Goal: Task Accomplishment & Management: Manage account settings

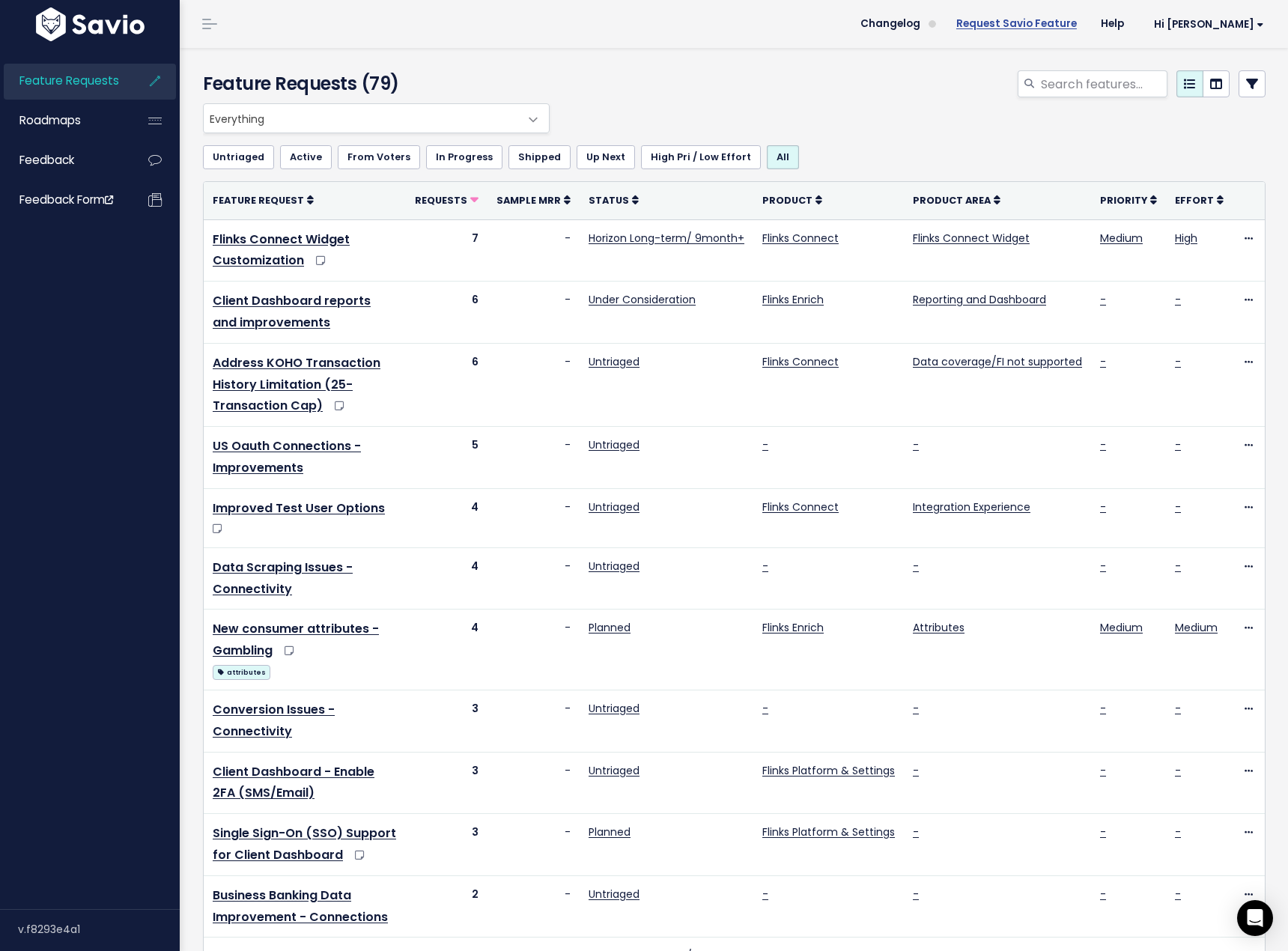
click at [1074, 29] on link "Request Savio Feature" at bounding box center [1016, 24] width 144 height 23
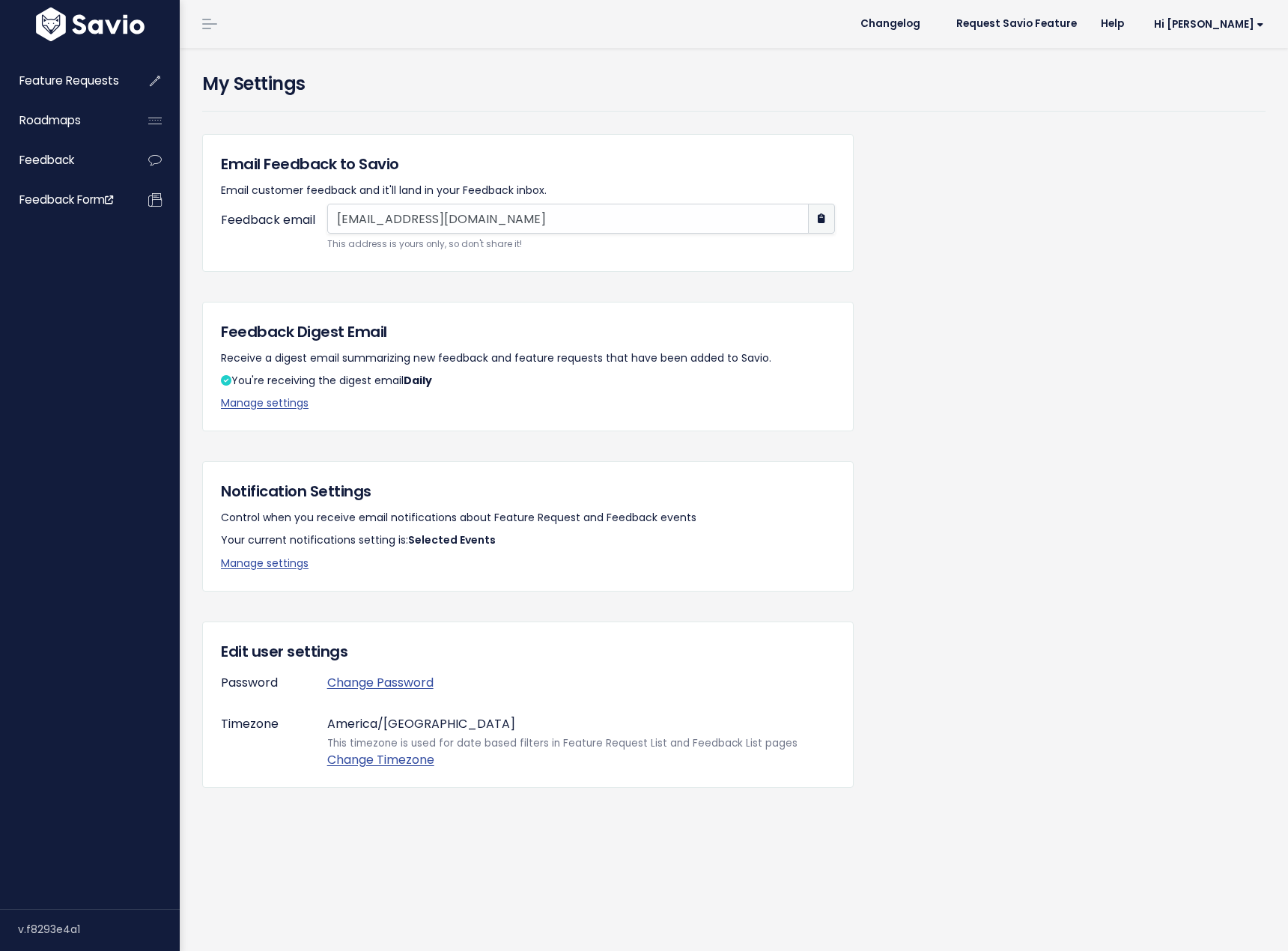
click at [604, 227] on input "mmb2o3r4i8@mg.savio.io" at bounding box center [568, 219] width 481 height 30
click at [577, 217] on input "mmb2o3r4i8@mg.savio.io" at bounding box center [568, 219] width 481 height 30
drag, startPoint x: 576, startPoint y: 217, endPoint x: 312, endPoint y: 209, distance: 264.1
click at [312, 209] on div "Feedback email mmb2o3r4i8@mg.savio.io This address is yours only, so don't shar…" at bounding box center [527, 228] width 614 height 49
click at [1250, 21] on span "Hi [PERSON_NAME]" at bounding box center [1208, 24] width 110 height 11
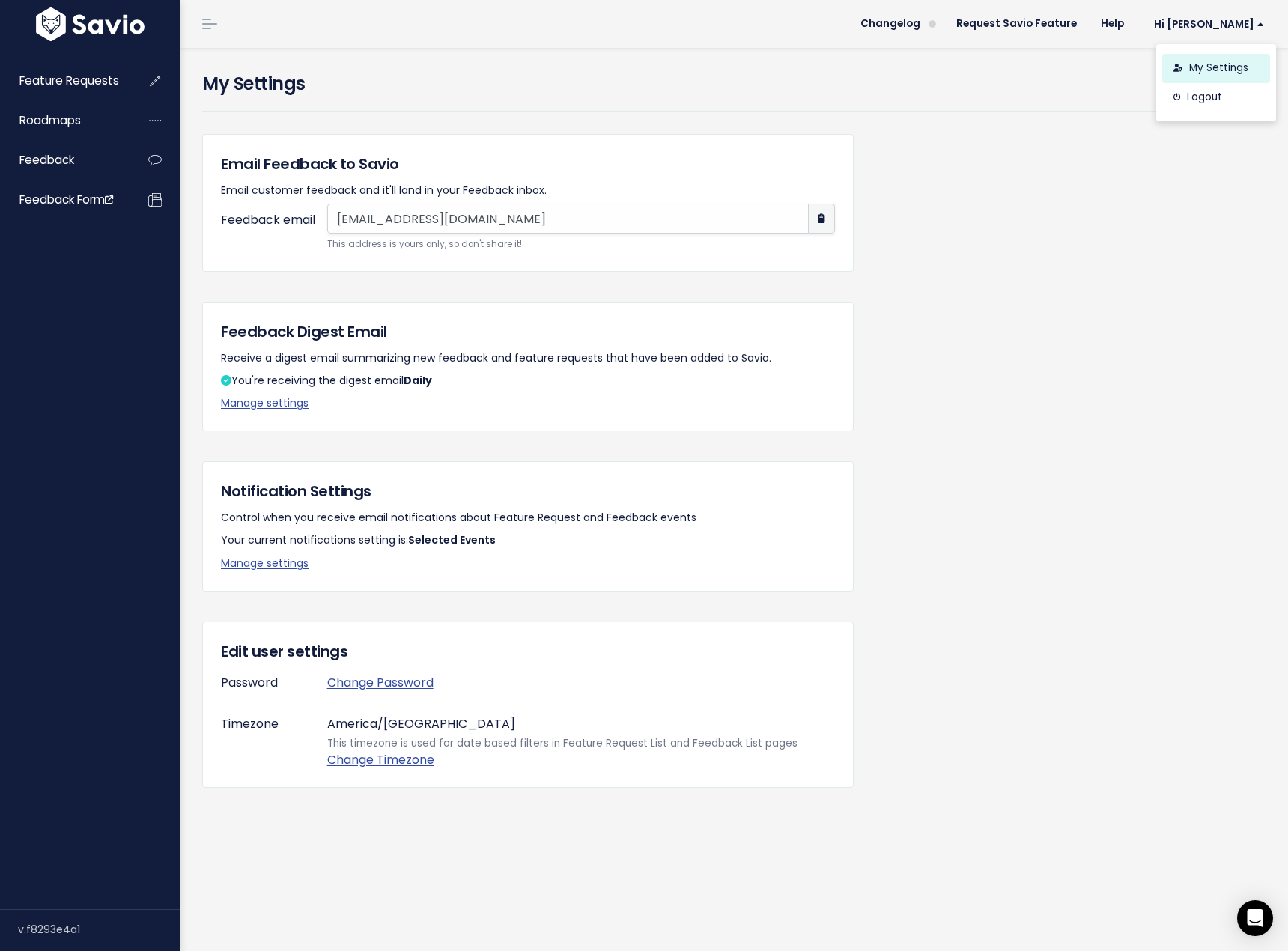
click at [1223, 57] on link "My Settings" at bounding box center [1216, 68] width 108 height 29
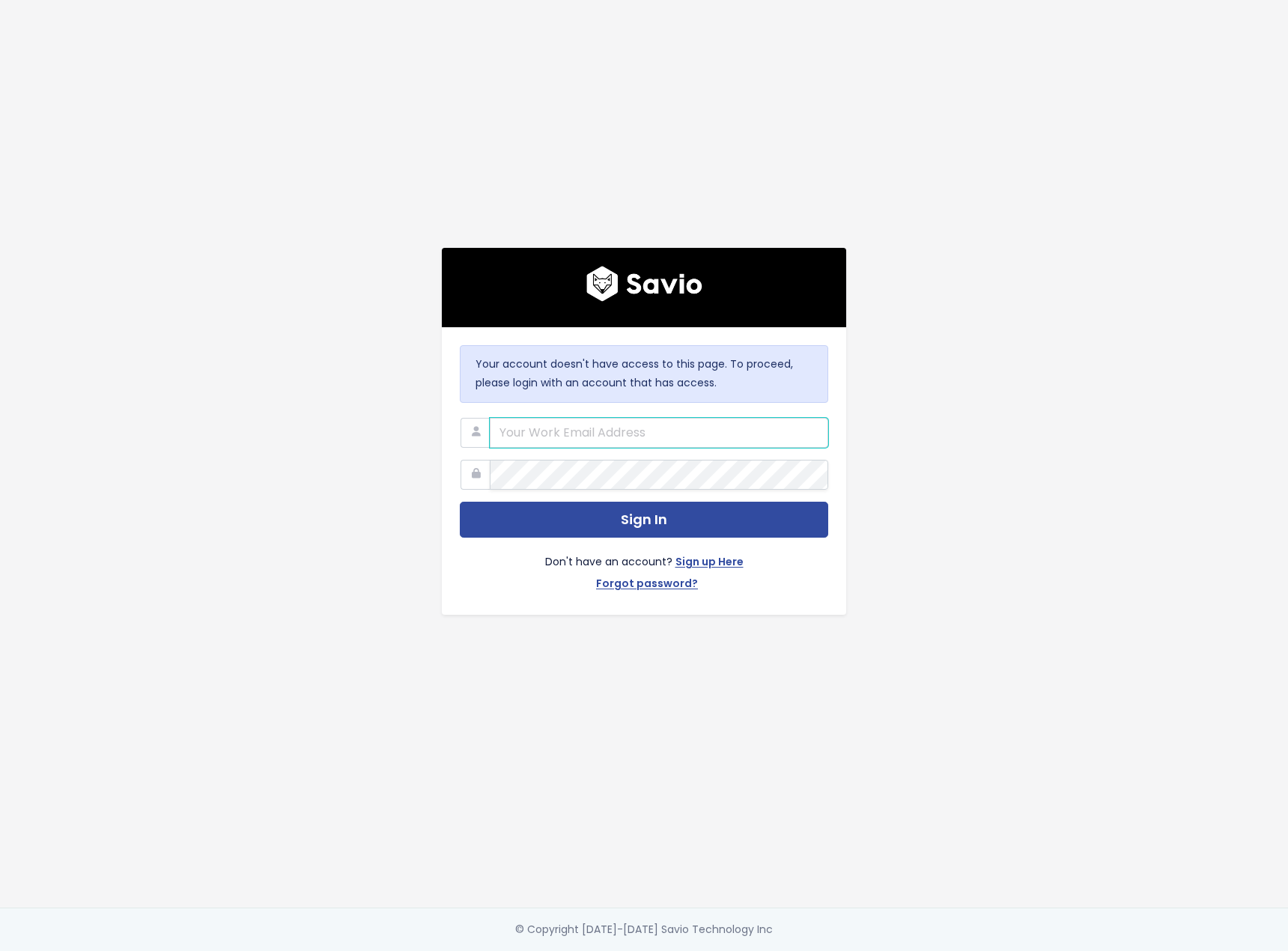
type input "klima@flinks.com"
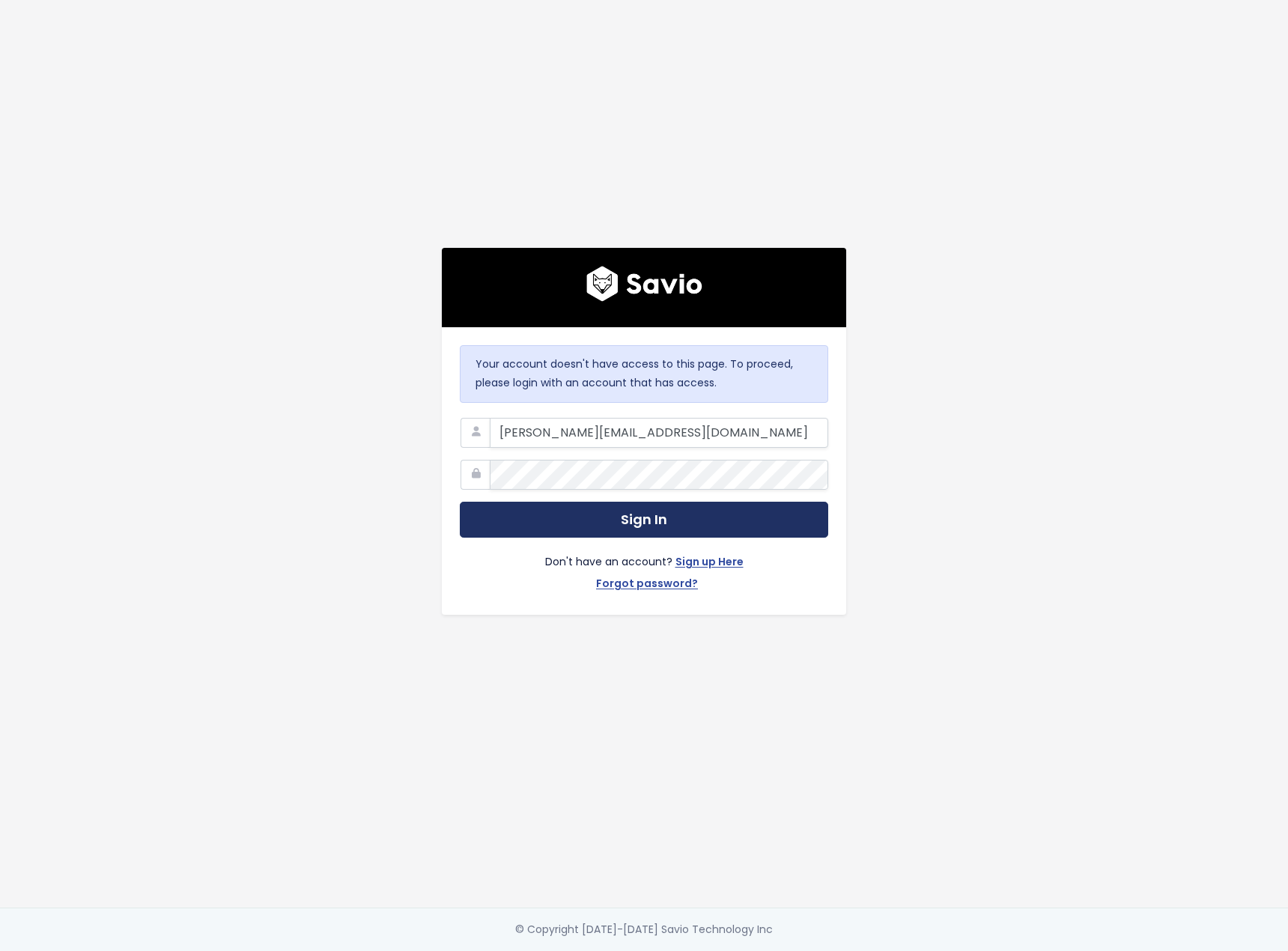
click at [674, 521] on button "Sign In" at bounding box center [644, 520] width 369 height 37
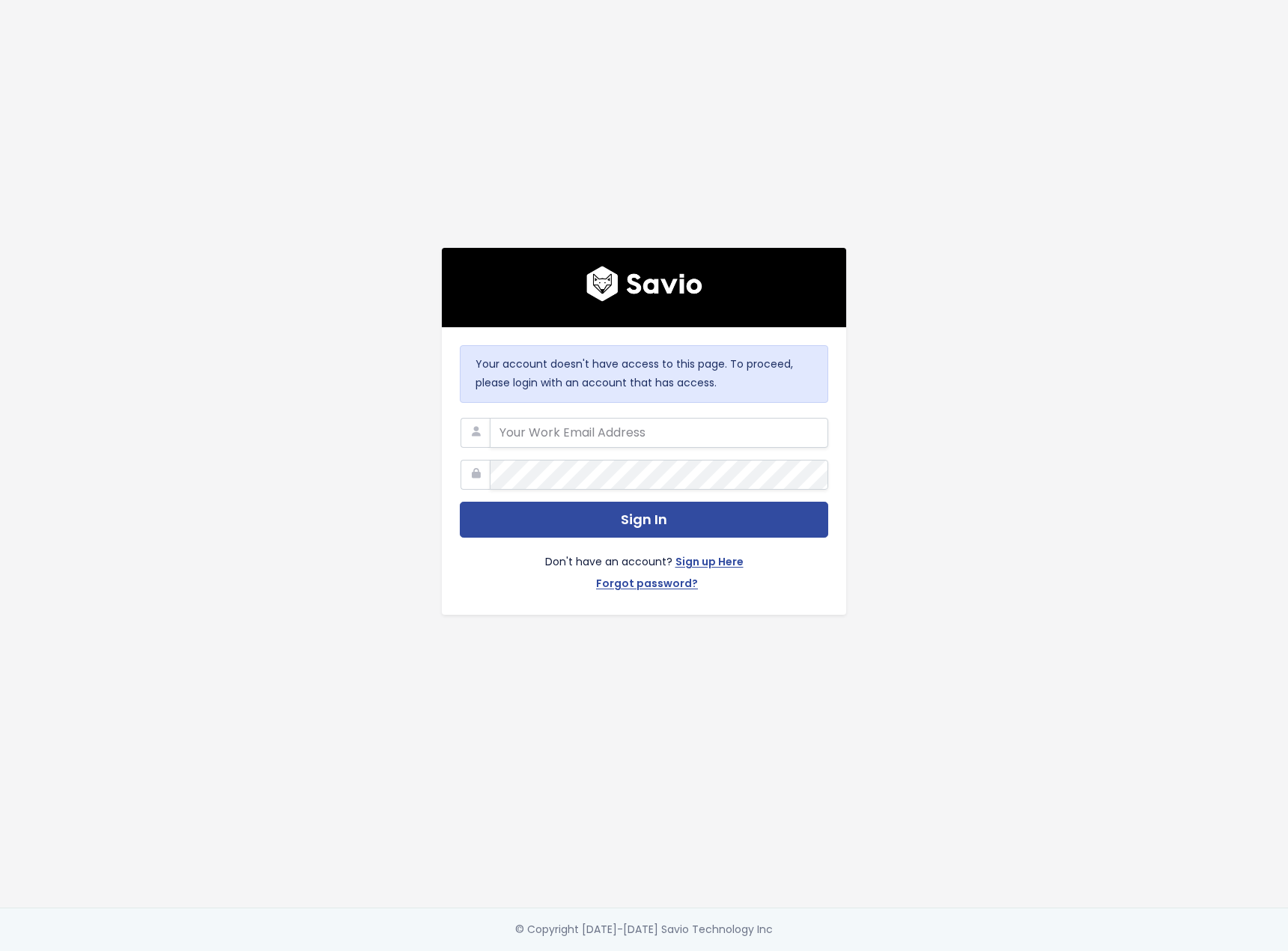
click at [933, 476] on div "Your account doesn't have access to this page. To proceed, please login with an…" at bounding box center [644, 453] width 854 height 907
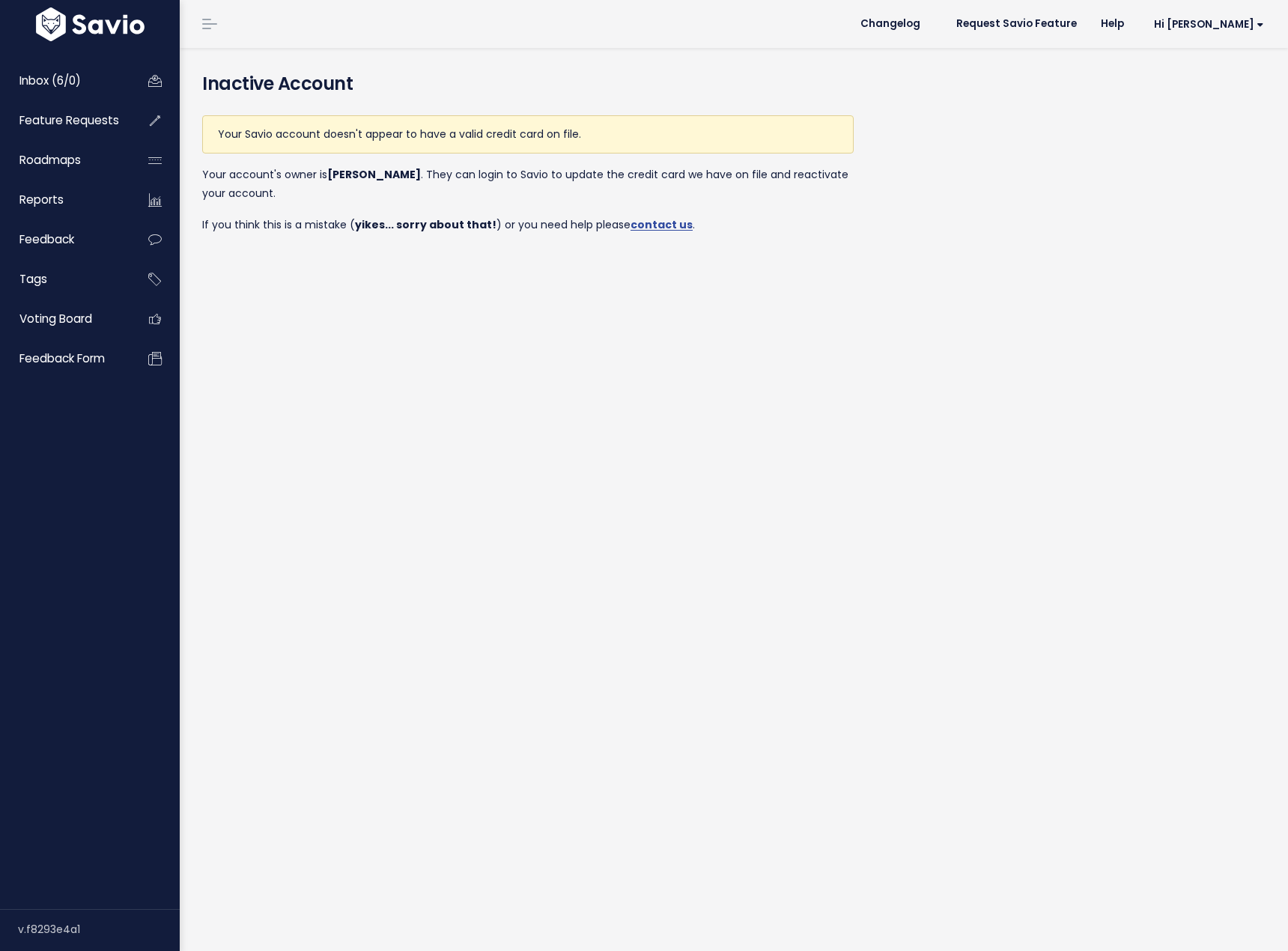
click at [83, 83] on link "Inbox (6/0)" at bounding box center [64, 81] width 121 height 35
click at [1212, 15] on link "Hi [PERSON_NAME]" at bounding box center [1205, 24] width 140 height 23
click at [1215, 68] on link "Vault Settings" at bounding box center [1214, 68] width 110 height 29
